Goal: Task Accomplishment & Management: Manage account settings

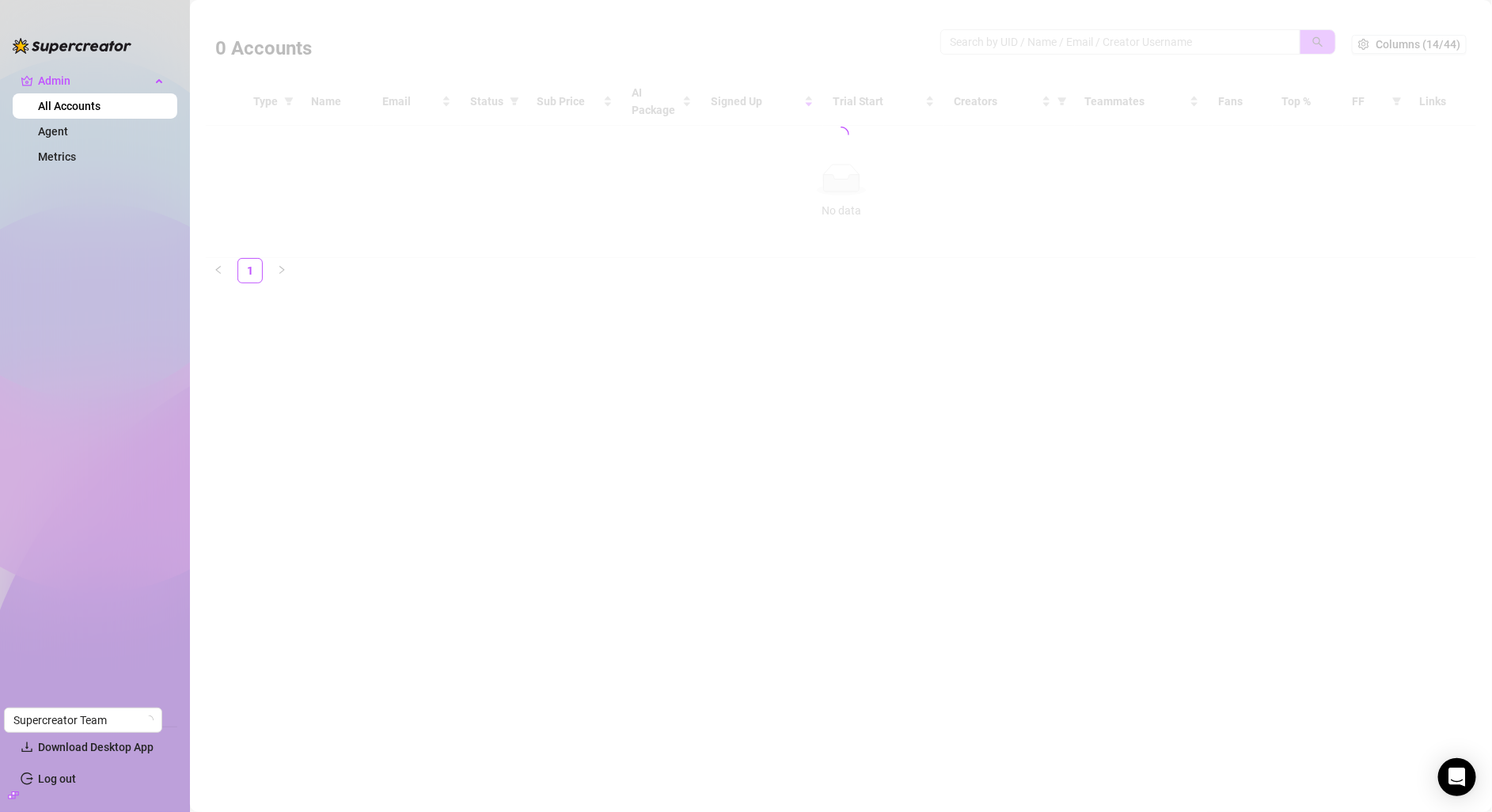
click at [1131, 42] on div at bounding box center [841, 135] width 1271 height 247
click at [1022, 38] on div at bounding box center [841, 135] width 1271 height 247
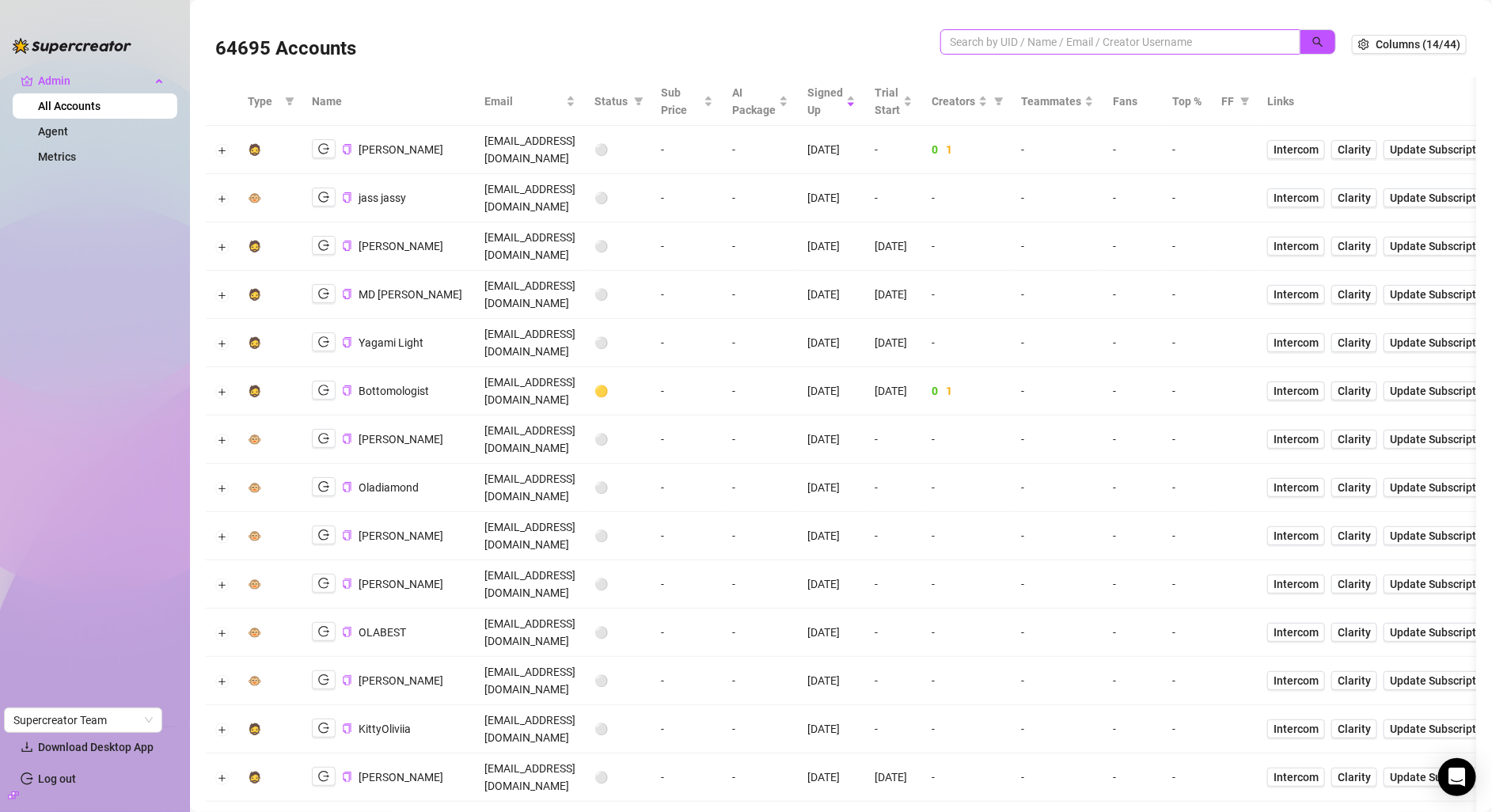
click at [969, 32] on span at bounding box center [1120, 41] width 360 height 25
paste input "machkai2@mail.com"
type input "machkai2@mail.com"
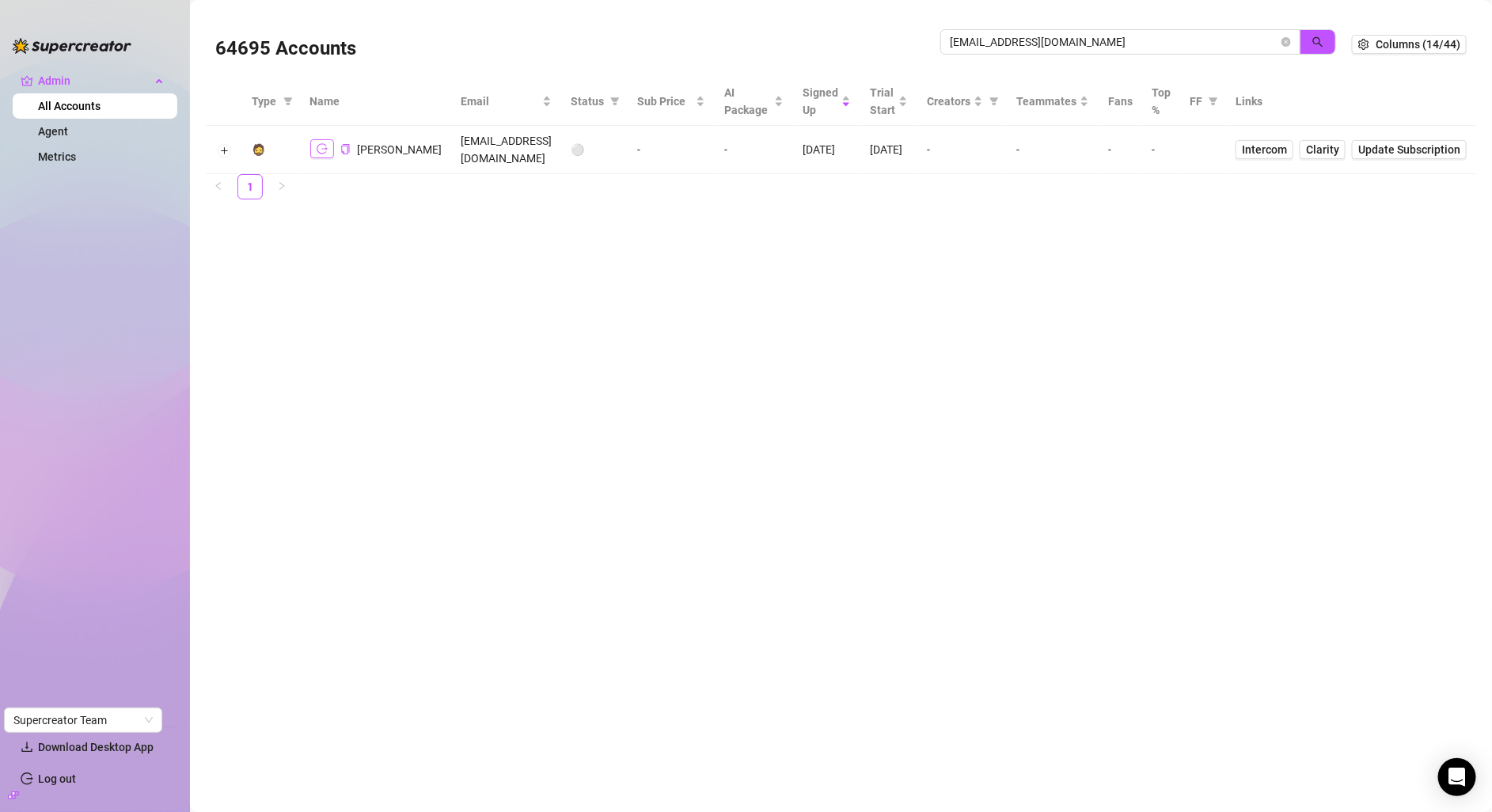
click at [331, 146] on button "button" at bounding box center [322, 149] width 24 height 19
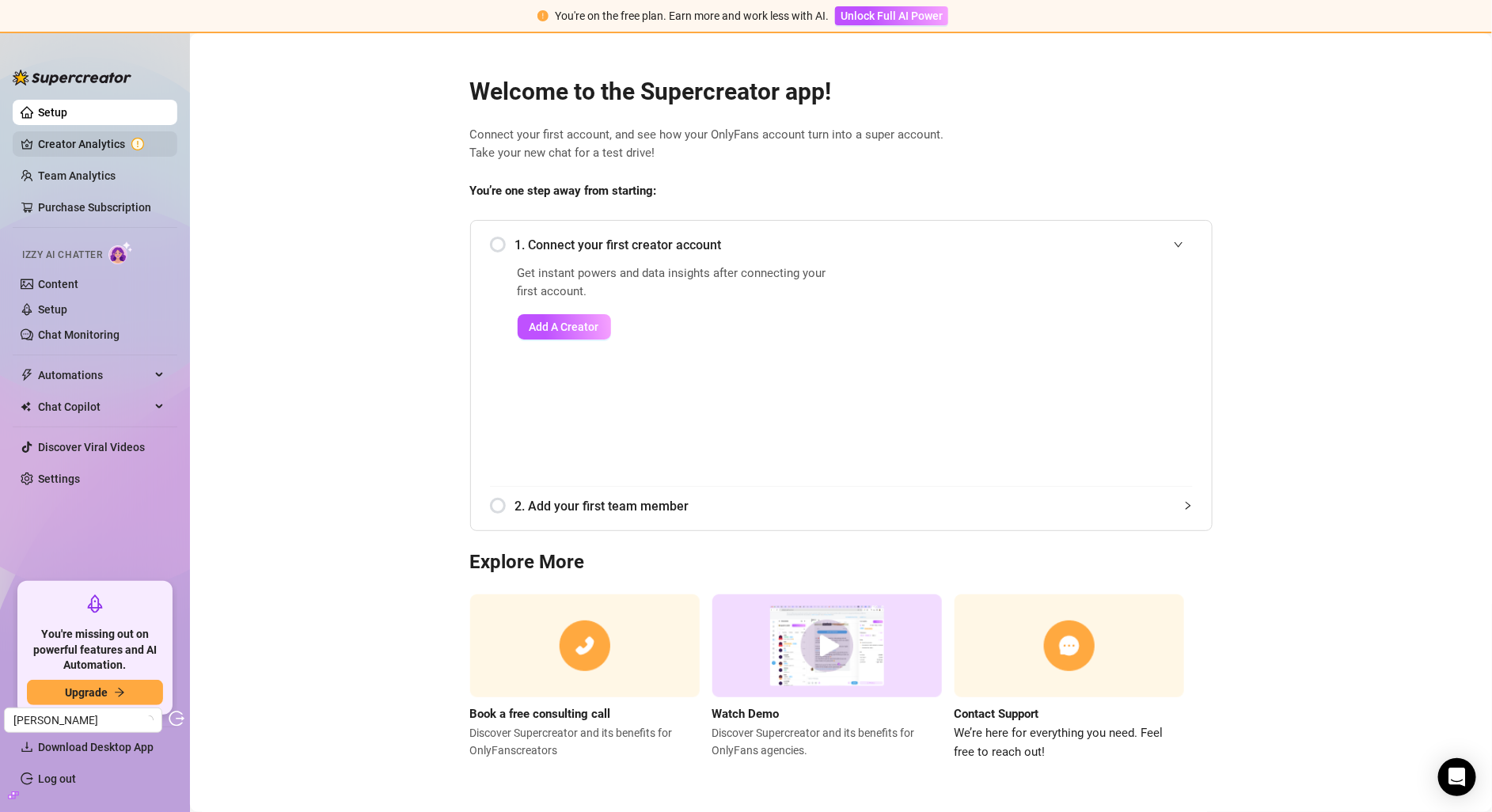
click at [100, 139] on link "Creator Analytics" at bounding box center [101, 144] width 127 height 25
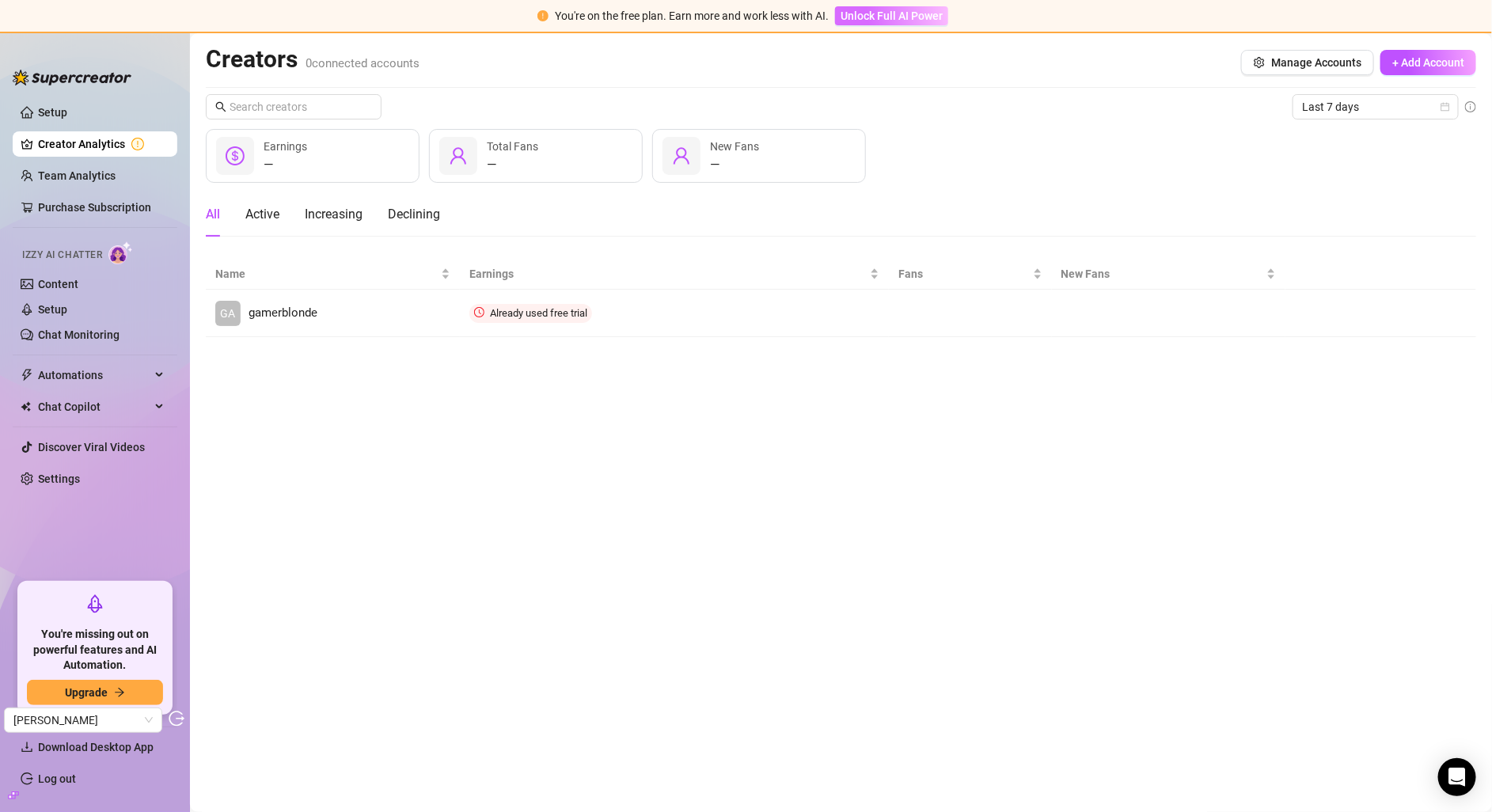
click at [883, 15] on span "Unlock Full AI Power" at bounding box center [891, 15] width 102 height 13
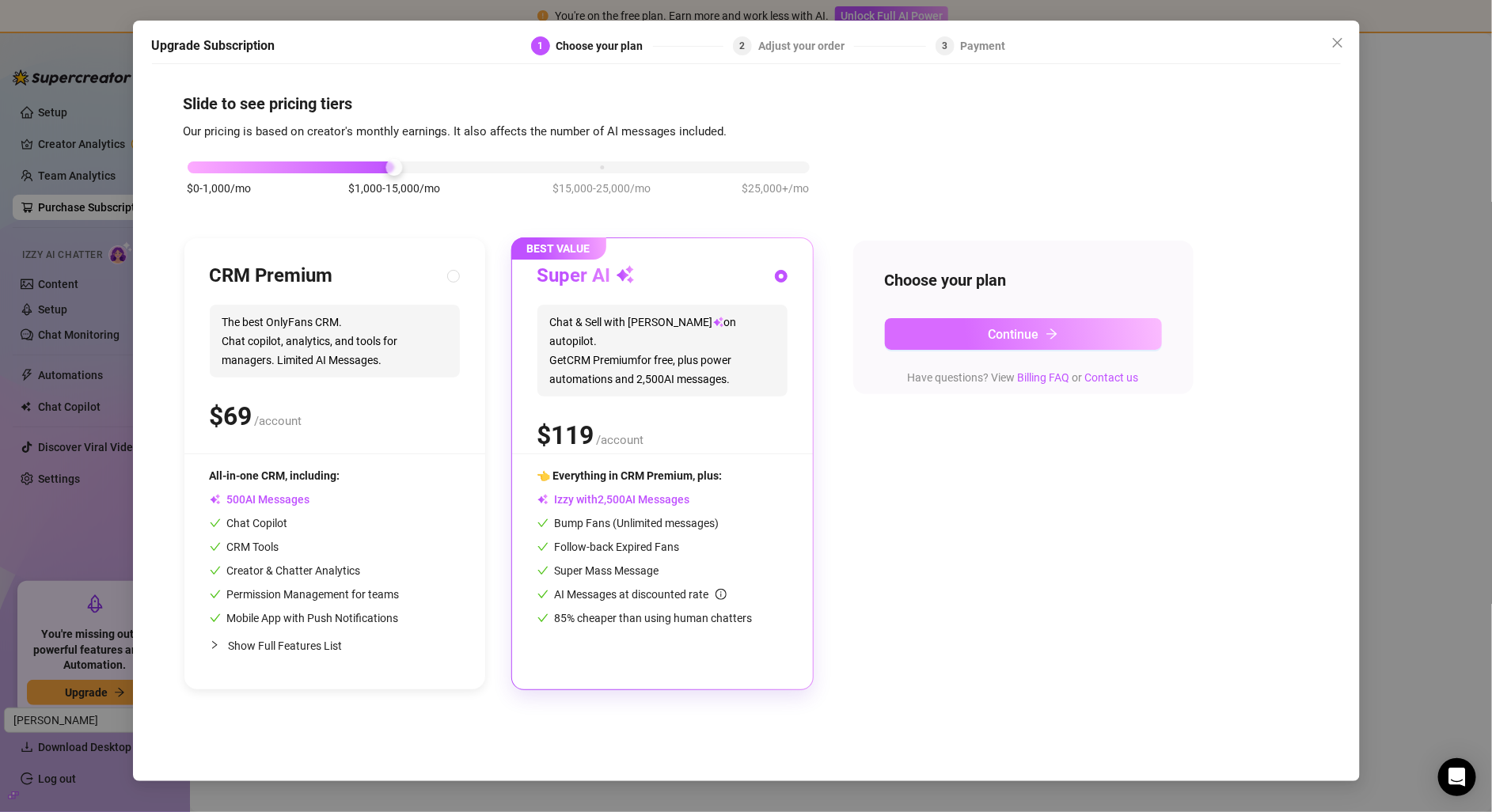
click at [1033, 335] on span "Continue" at bounding box center [1014, 335] width 51 height 15
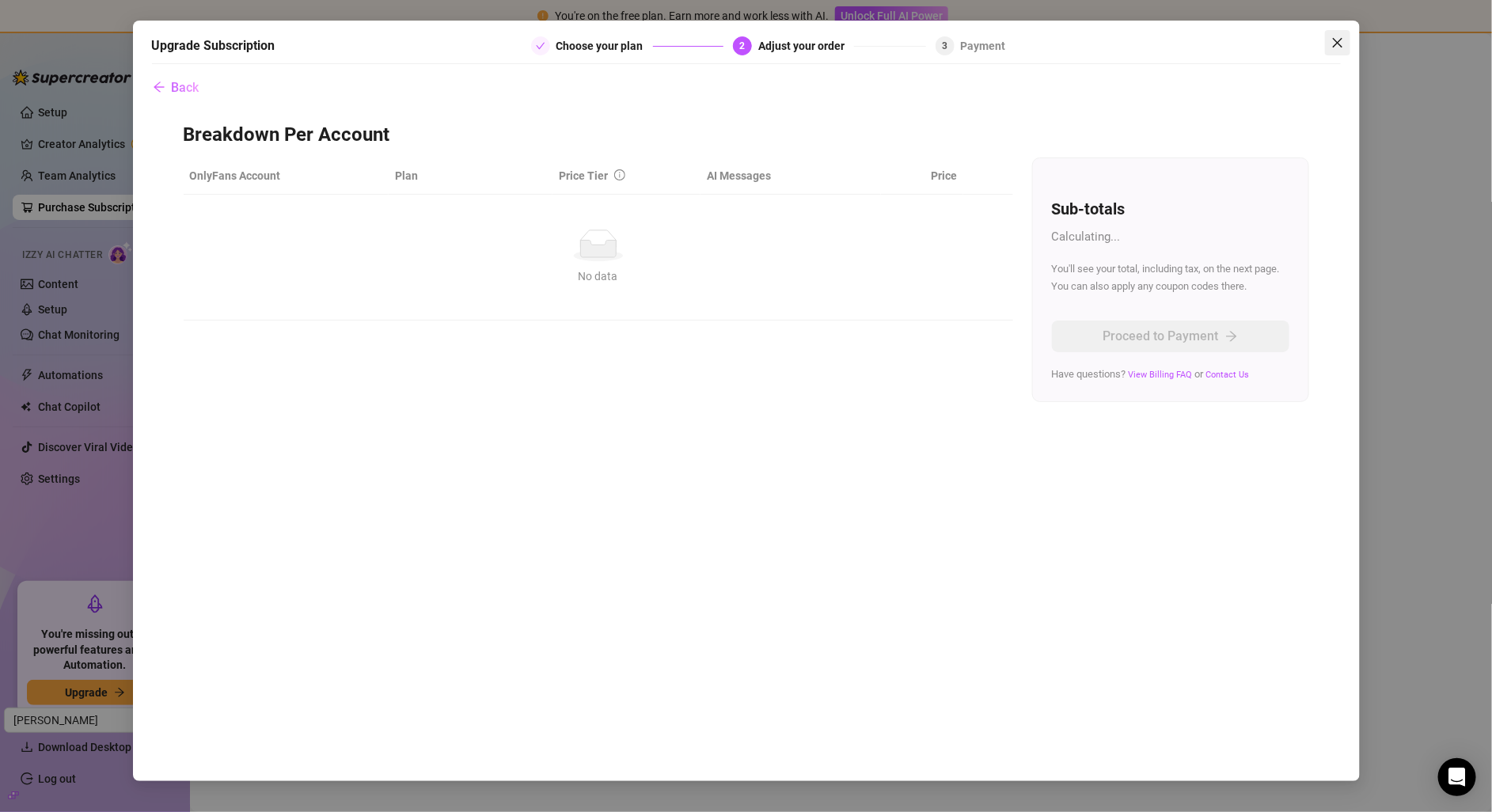
click at [1334, 42] on icon "close" at bounding box center [1337, 42] width 13 height 13
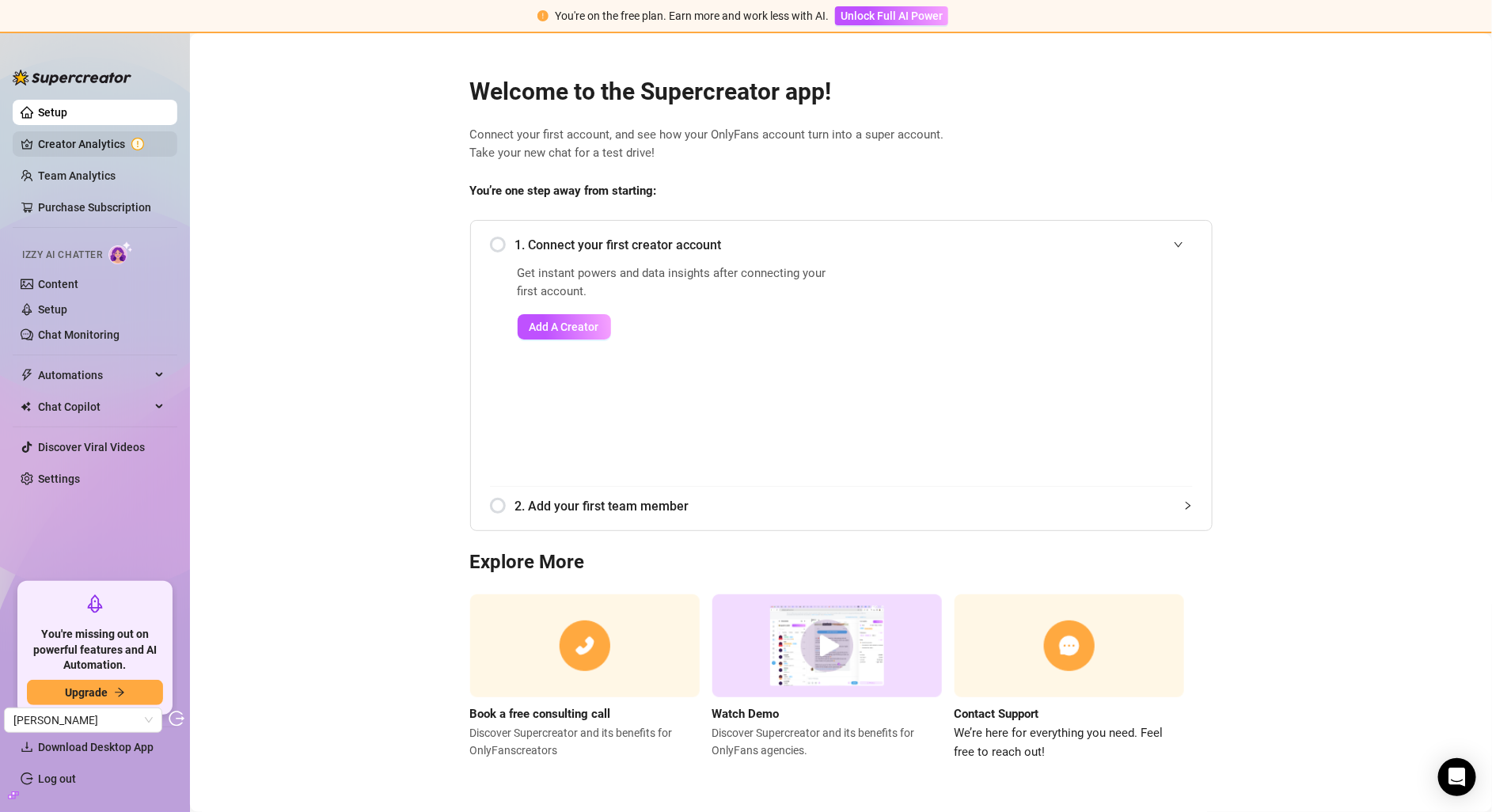
click at [88, 149] on link "Creator Analytics" at bounding box center [101, 144] width 127 height 25
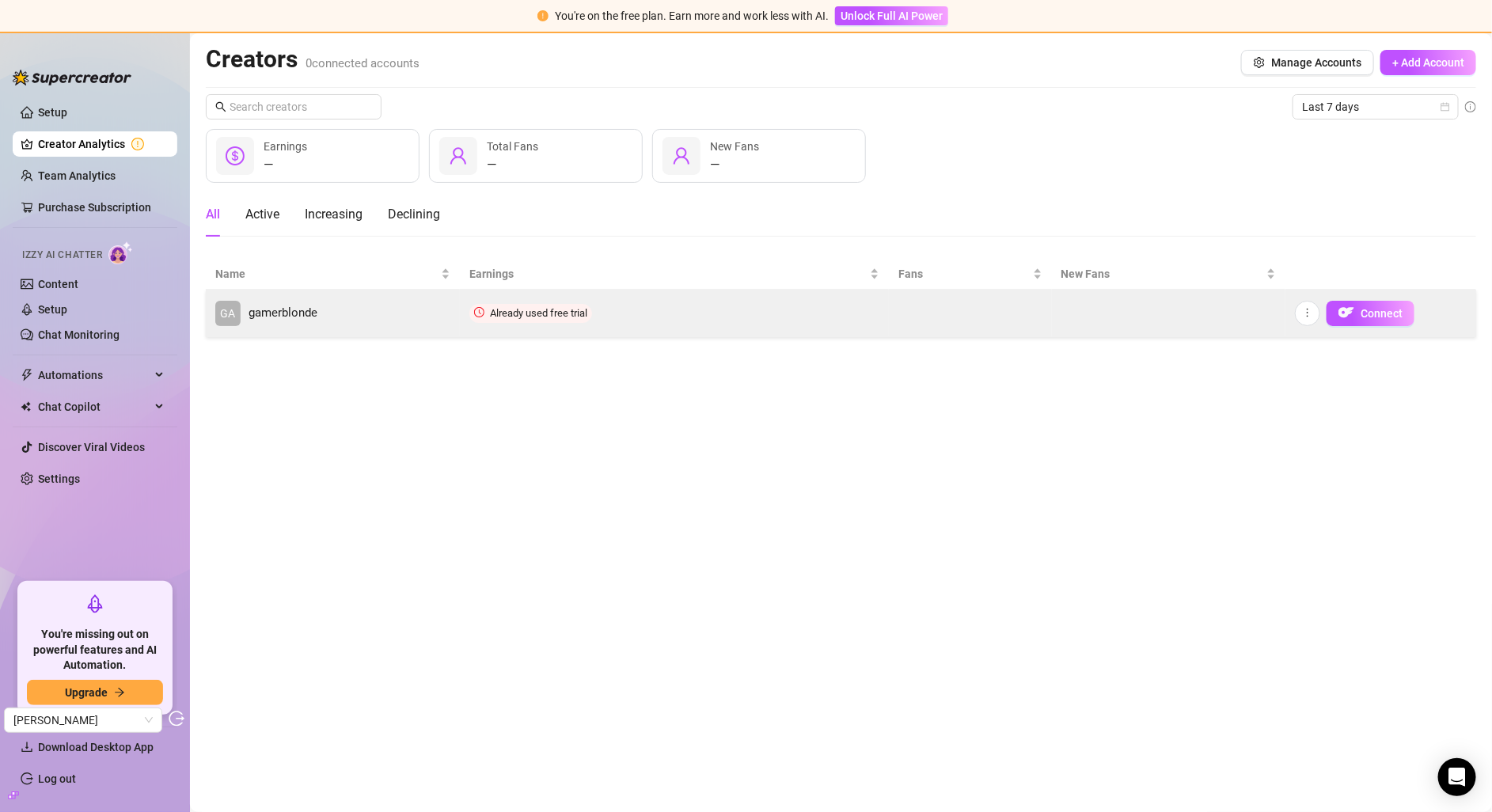
click at [274, 308] on span "gamerblonde" at bounding box center [283, 314] width 69 height 19
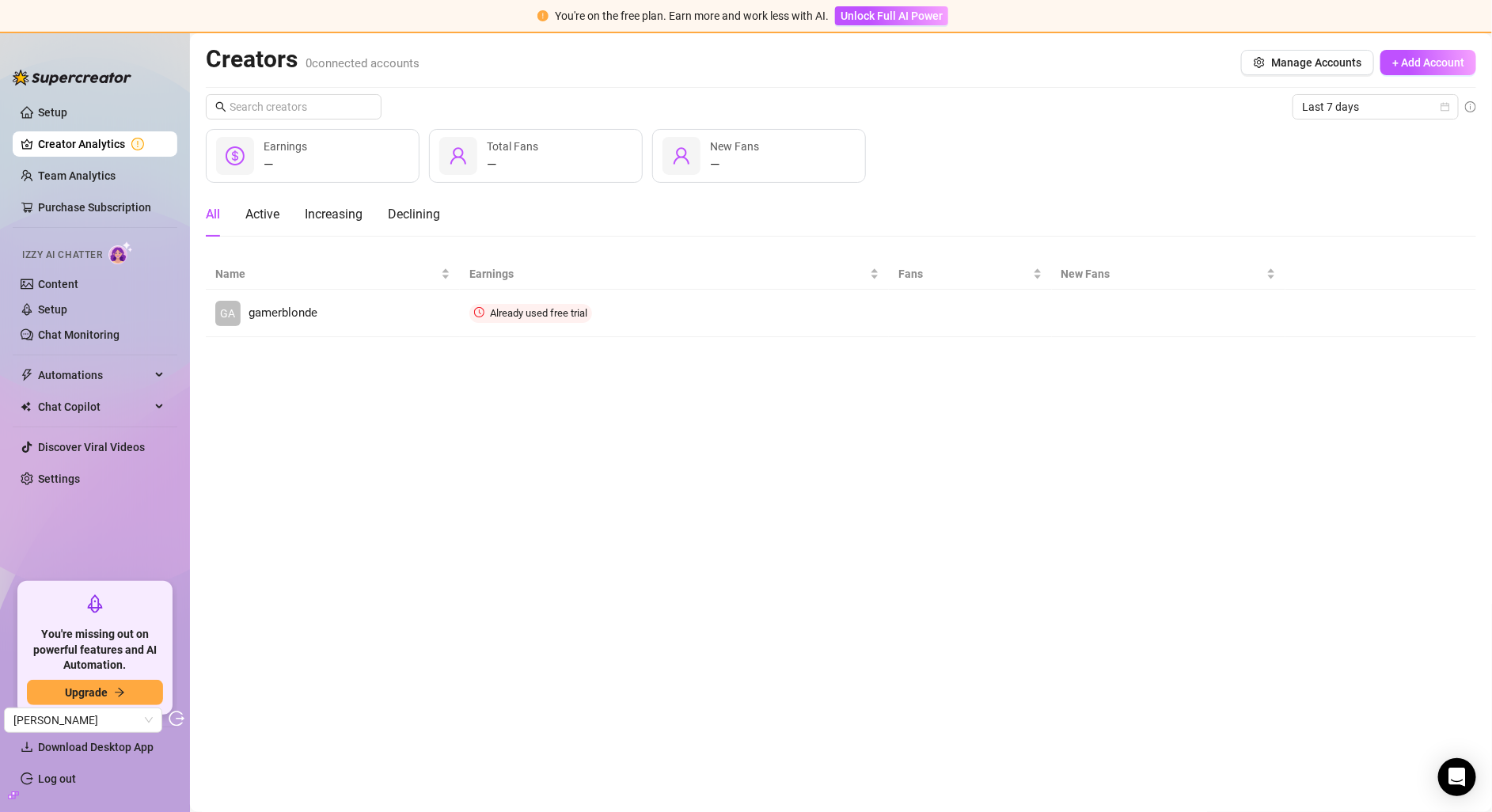
click at [697, 401] on main "Creators 0 connected accounts Manage Accounts + Add Account Last 7 days — Earni…" at bounding box center [840, 422] width 1302 height 778
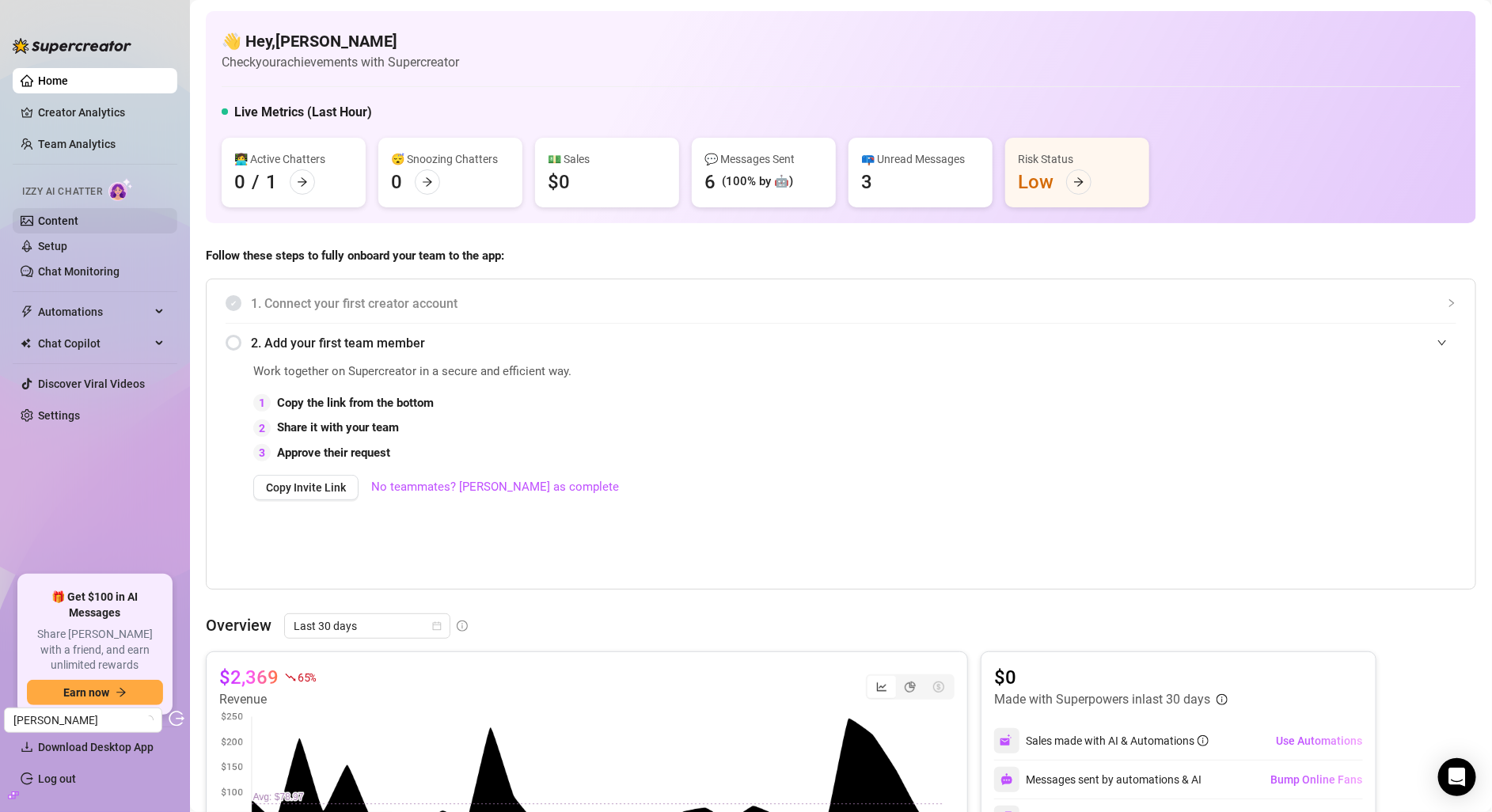
click at [72, 227] on link "Content" at bounding box center [58, 220] width 40 height 13
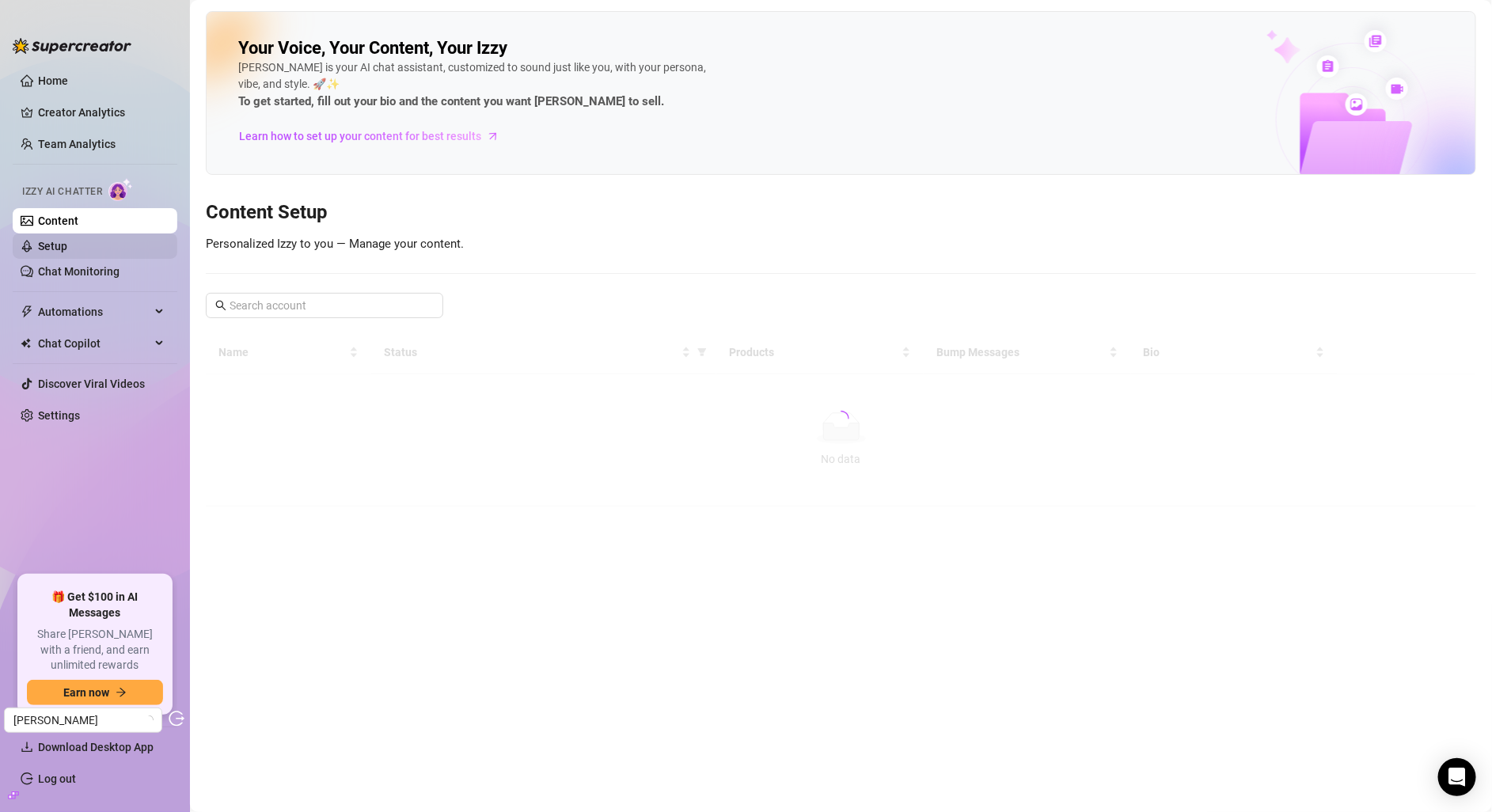
click at [67, 244] on link "Setup" at bounding box center [52, 245] width 29 height 13
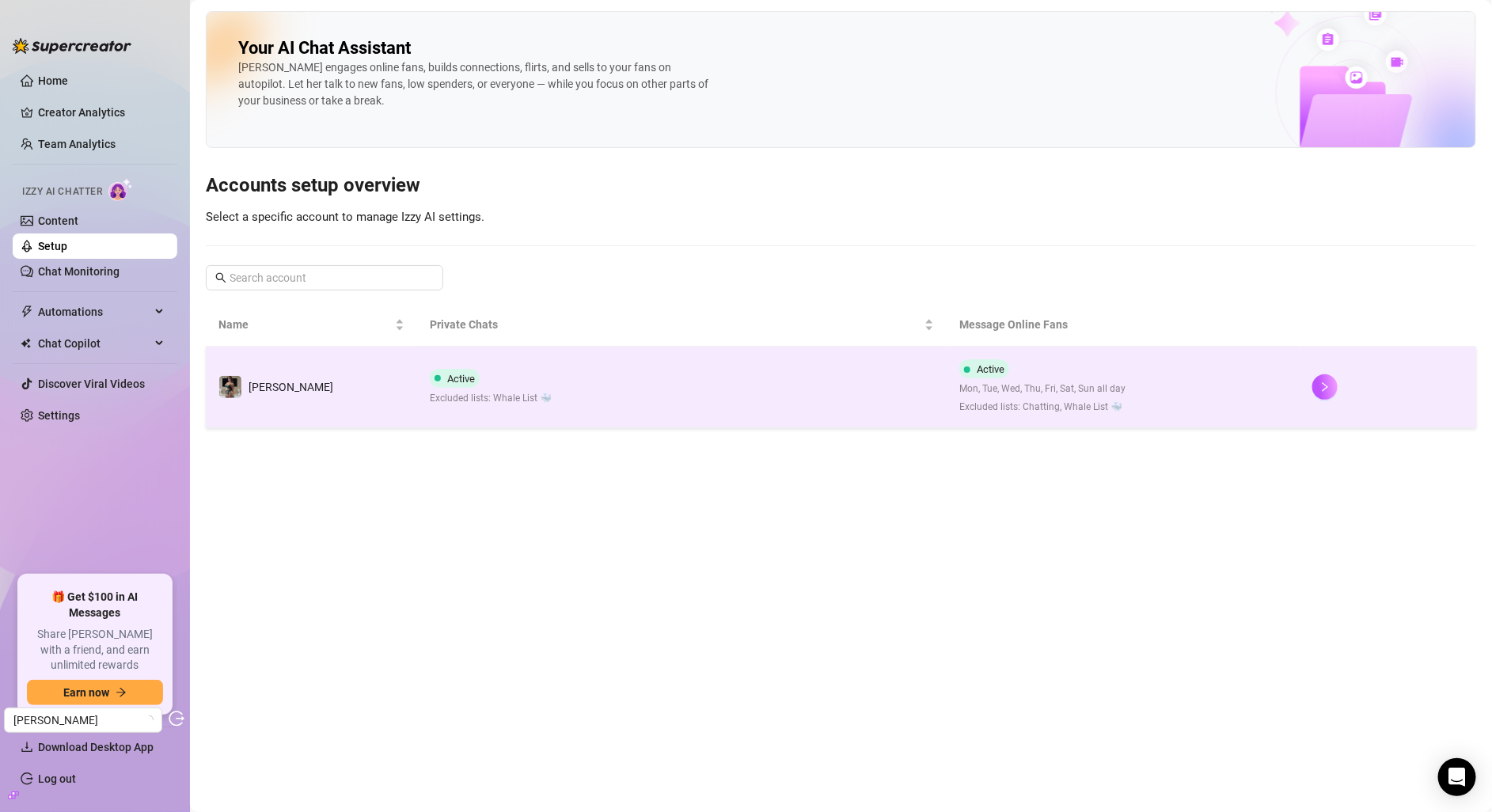
click at [424, 368] on td "Active Excluded lists: Whale List 🐳" at bounding box center [682, 387] width 529 height 82
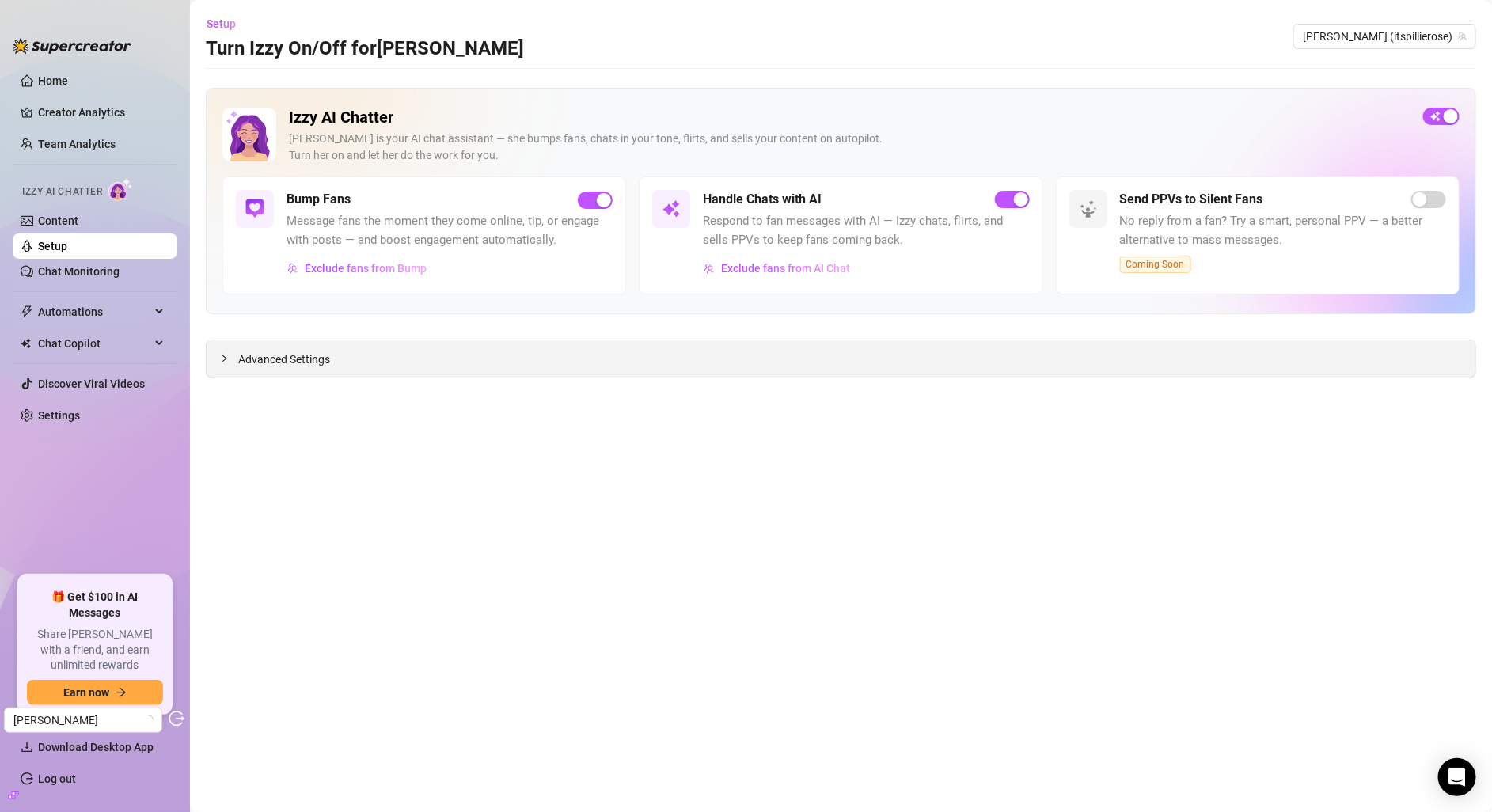
click at [742, 367] on div "Advanced Settings" at bounding box center [841, 359] width 1269 height 38
click at [274, 354] on span "Advanced Settings" at bounding box center [284, 359] width 91 height 17
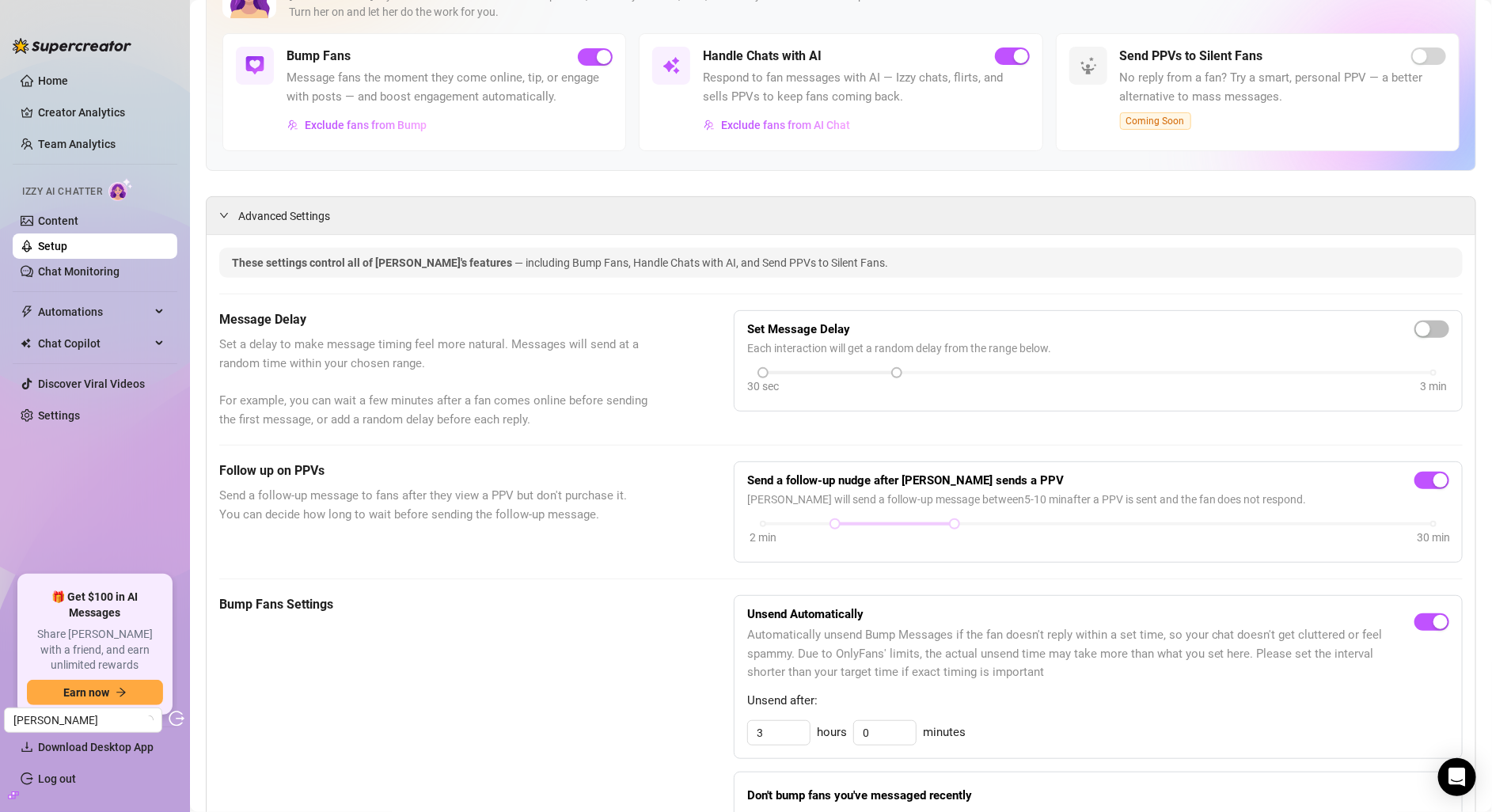
scroll to position [168, 0]
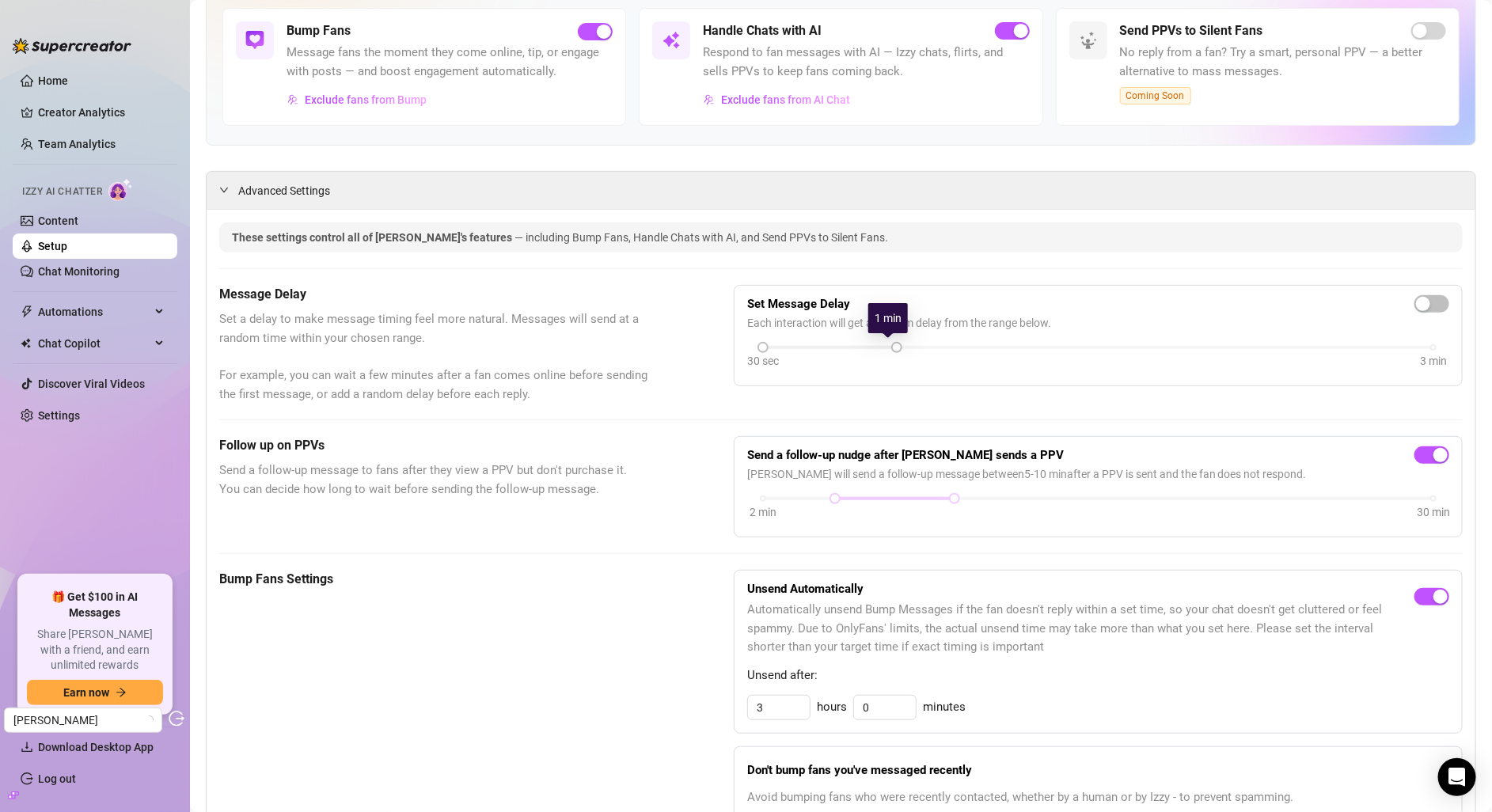
drag, startPoint x: 885, startPoint y: 345, endPoint x: 839, endPoint y: 352, distance: 46.5
click at [839, 352] on div "30 sec 3 min" at bounding box center [1097, 357] width 702 height 30
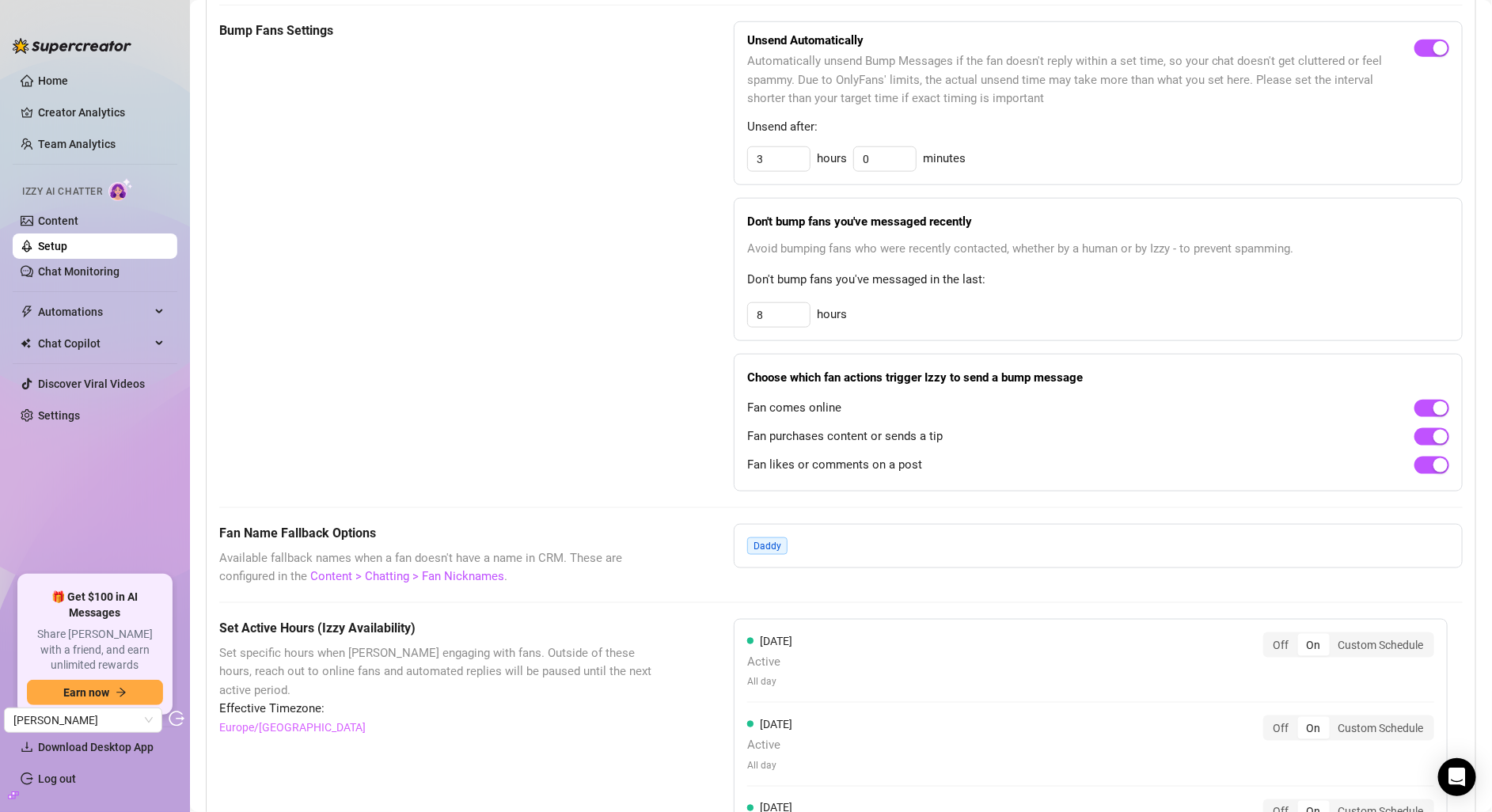
scroll to position [0, 0]
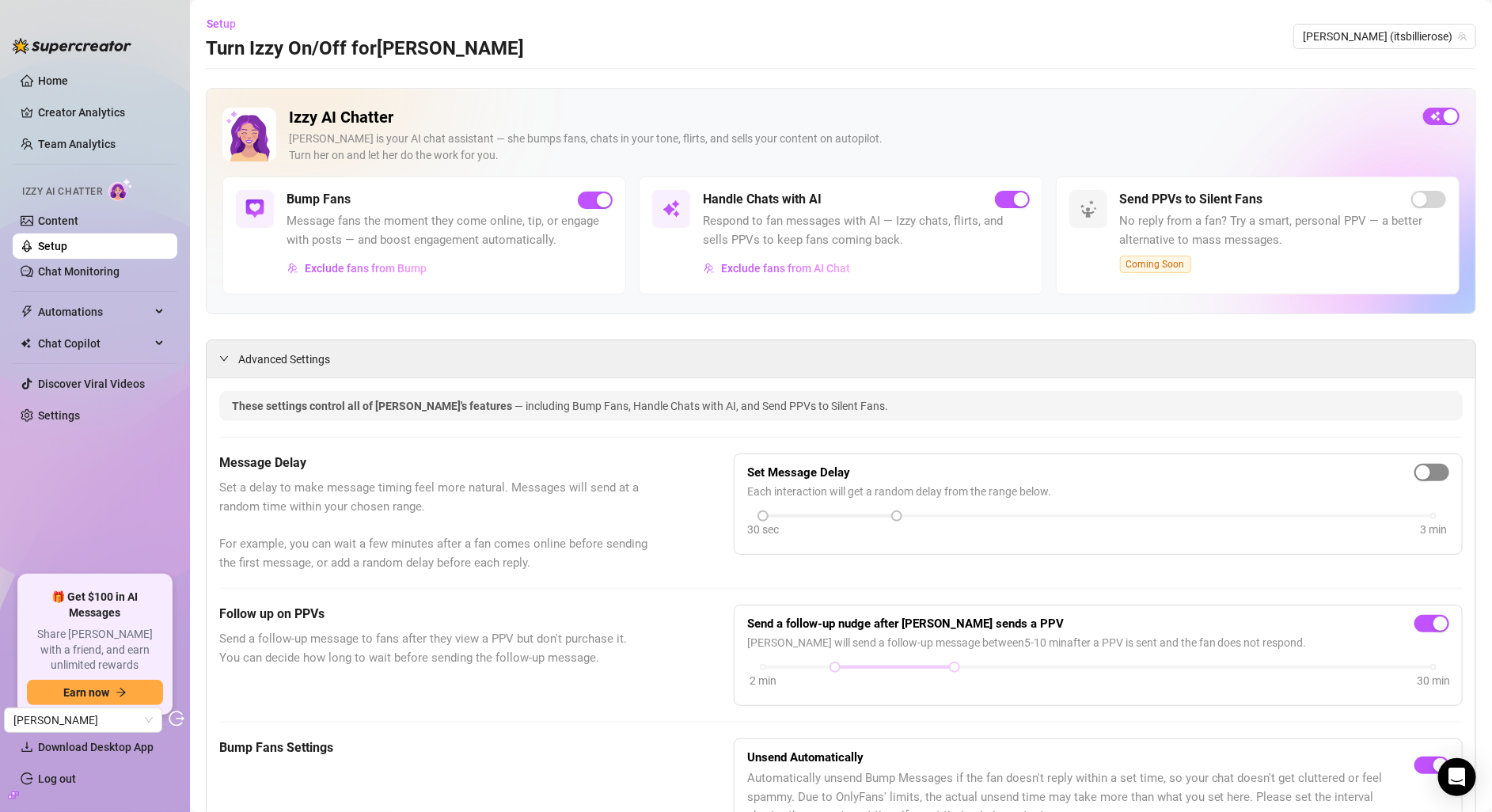
click at [1419, 468] on span "button" at bounding box center [1431, 472] width 35 height 17
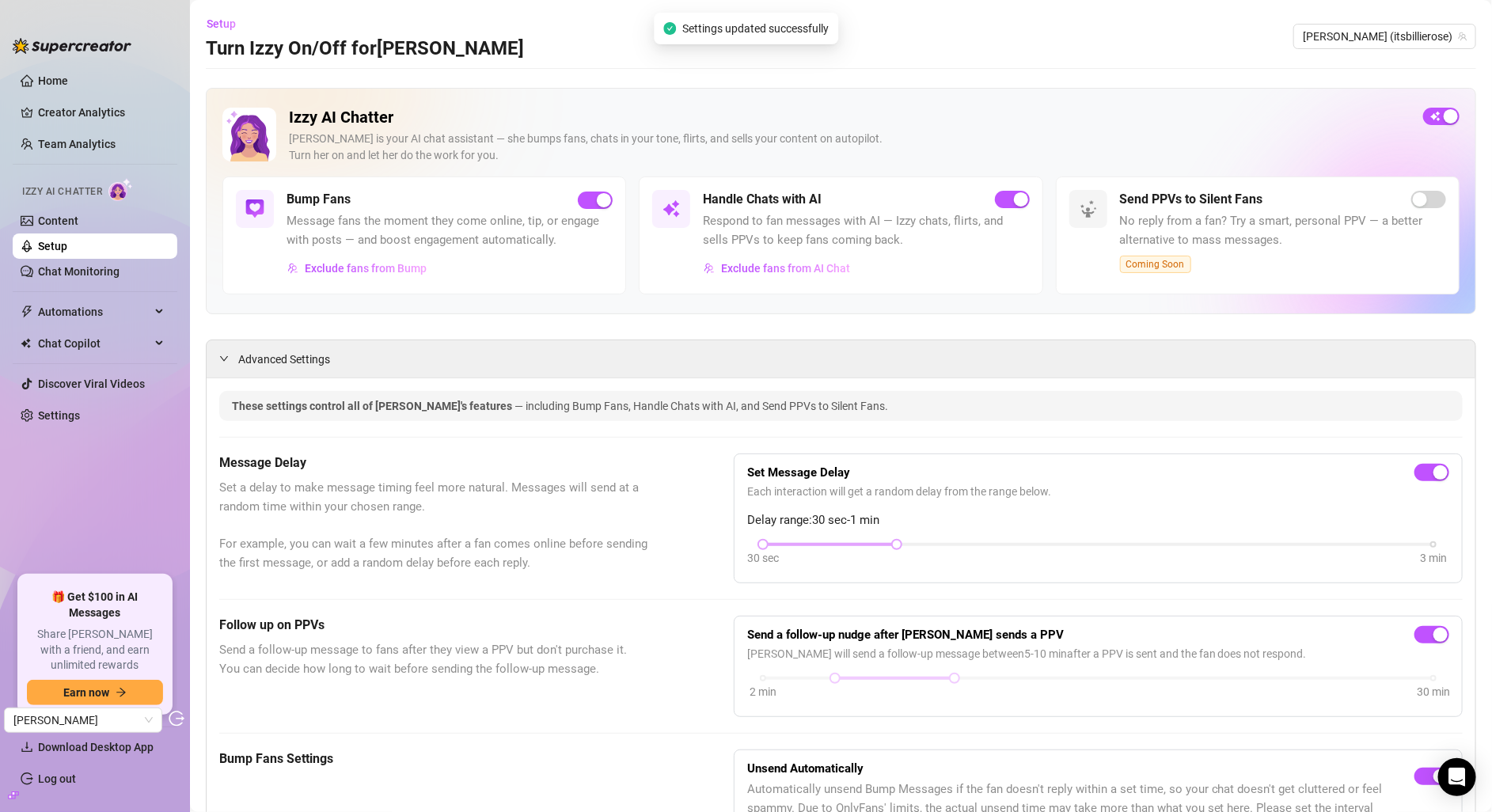
click at [763, 546] on div at bounding box center [830, 545] width 134 height 8
drag, startPoint x: 886, startPoint y: 546, endPoint x: 748, endPoint y: 543, distance: 138.0
click at [748, 543] on div "30 sec 3 min" at bounding box center [1097, 554] width 702 height 30
drag, startPoint x: 760, startPoint y: 546, endPoint x: 897, endPoint y: 546, distance: 137.0
click at [897, 546] on div "30 sec 3 min" at bounding box center [1097, 554] width 702 height 30
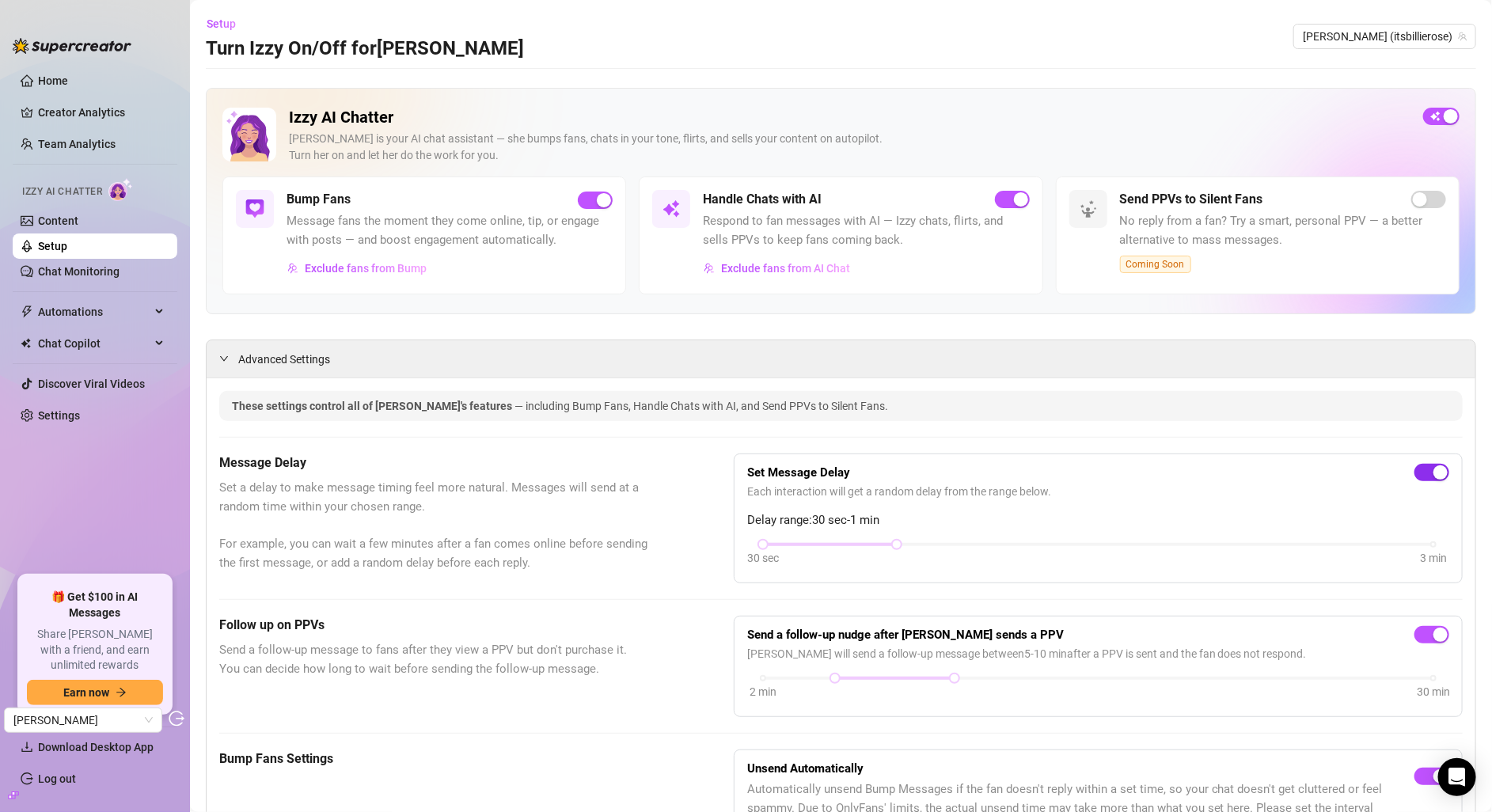
click at [1414, 476] on span "button" at bounding box center [1431, 472] width 35 height 17
